Goal: Information Seeking & Learning: Learn about a topic

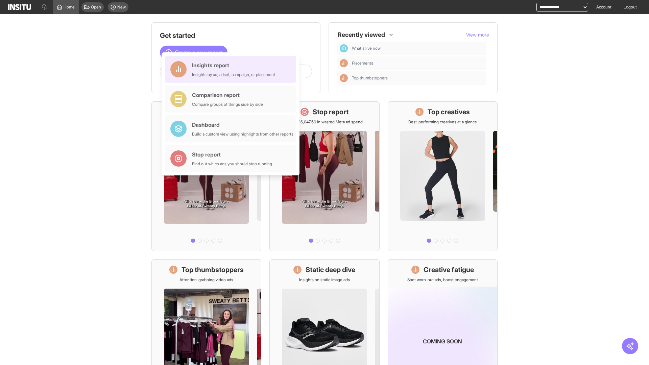
click at [232, 69] on div "Insights report Insights by ad, adset, campaign, or placement" at bounding box center [233, 69] width 83 height 16
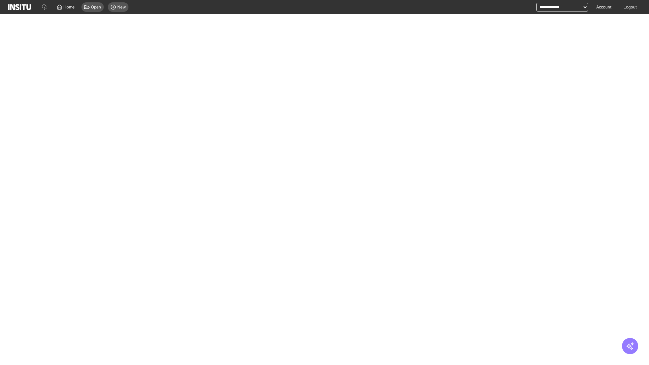
select select "**"
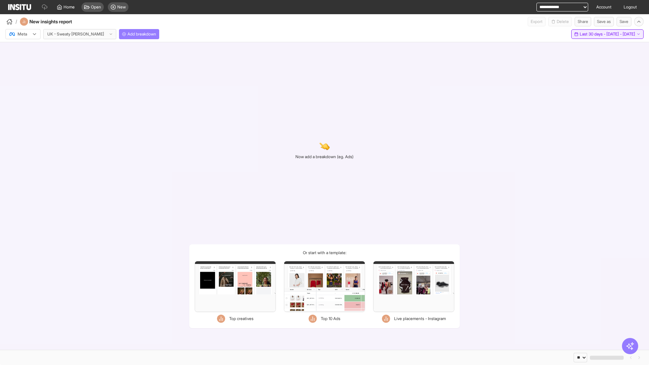
click at [595, 34] on span "Last 30 days - [DATE] - [DATE]" at bounding box center [606, 33] width 55 height 5
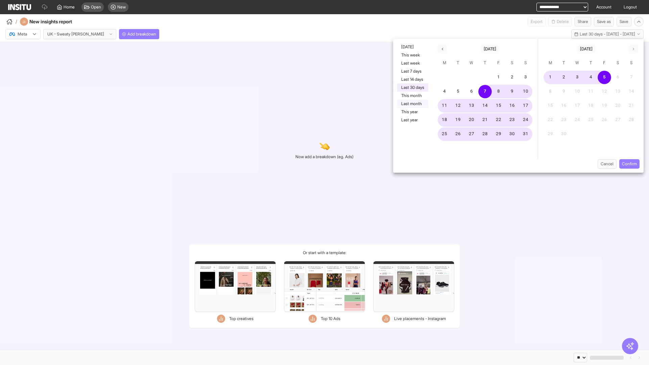
click at [412, 104] on button "Last month" at bounding box center [412, 104] width 31 height 8
